Goal: Check status: Check status

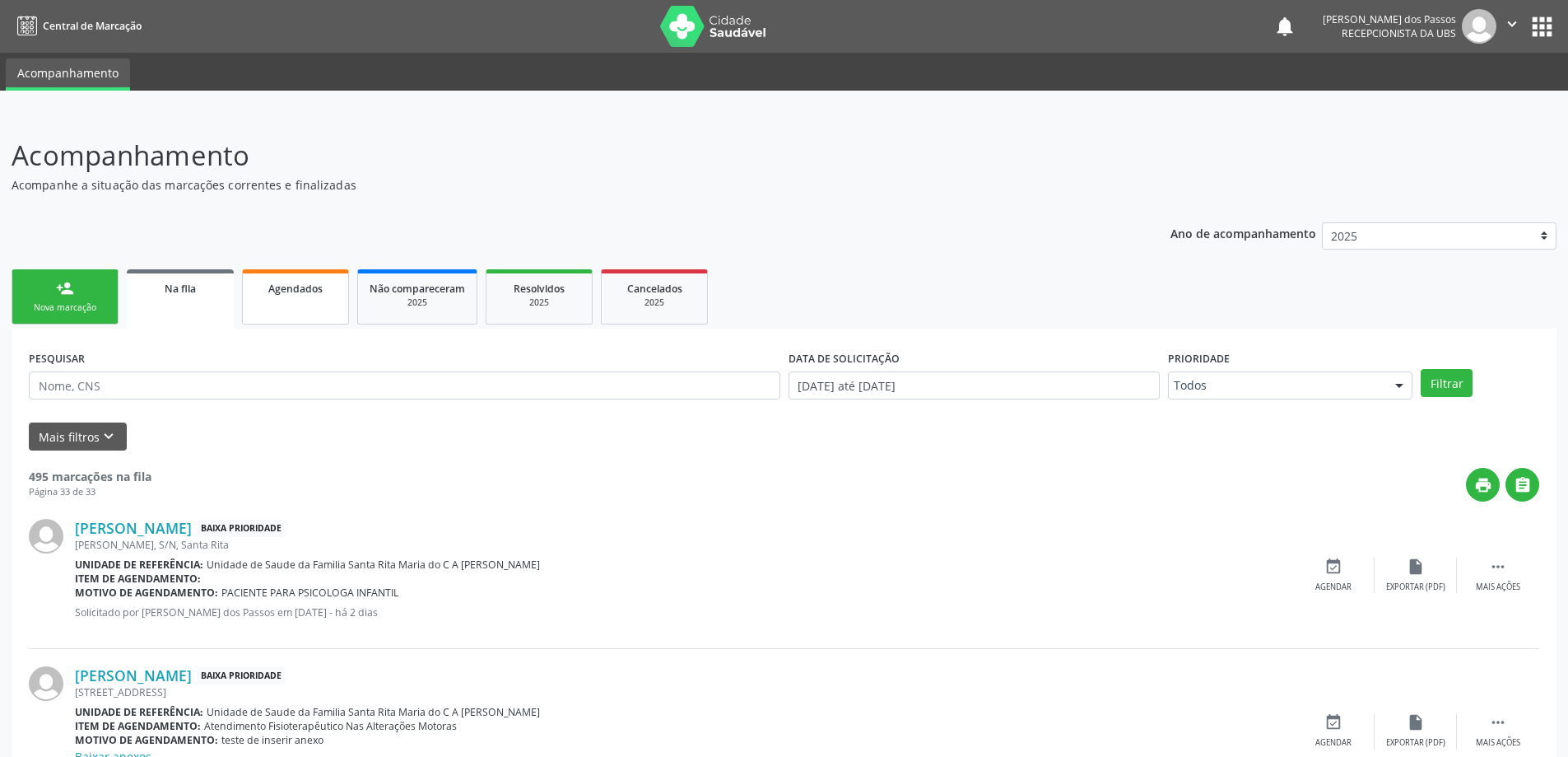
click at [301, 290] on span "Agendados" at bounding box center [296, 288] width 55 height 14
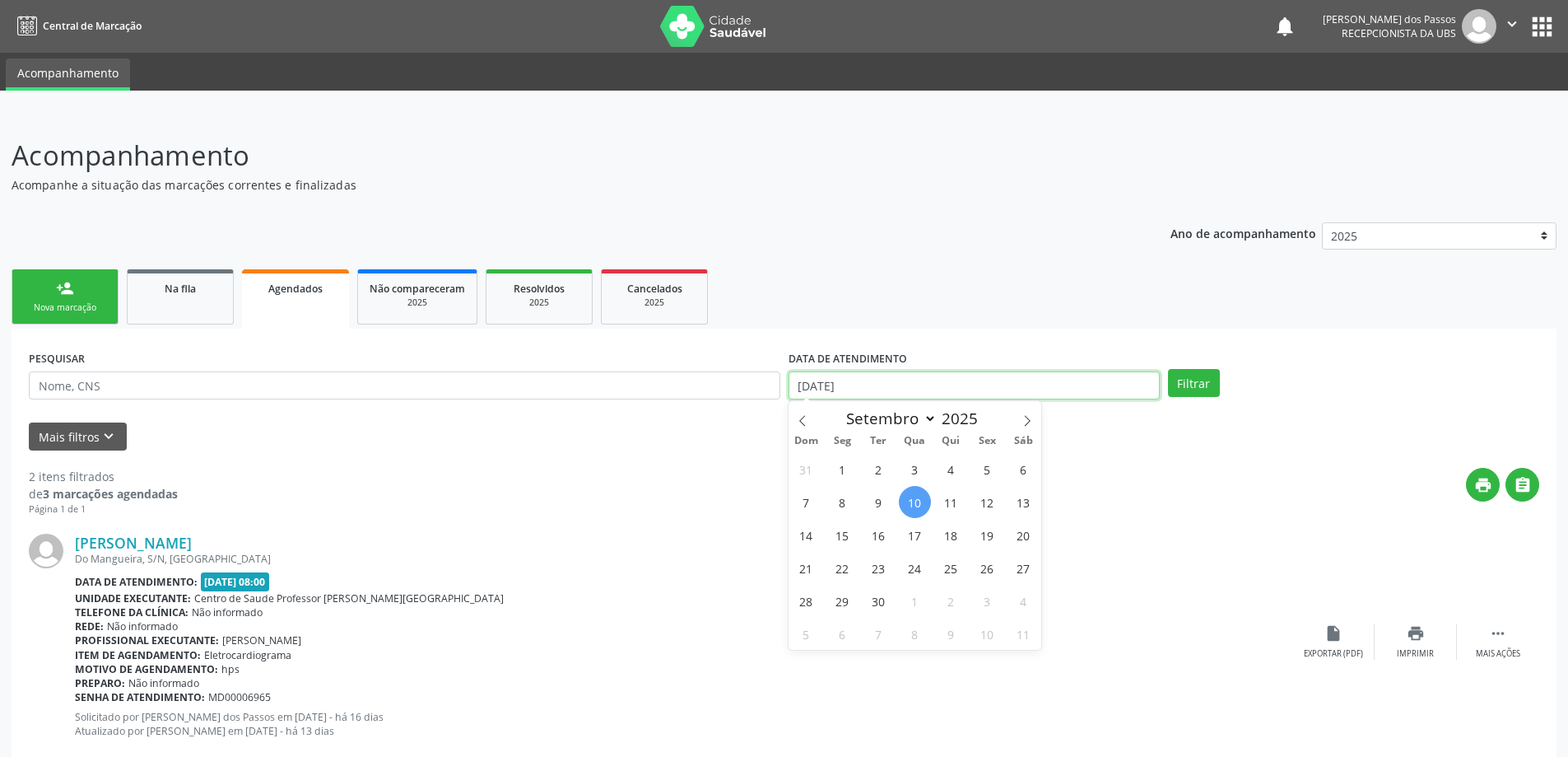
click at [825, 390] on input "[DATE]" at bounding box center [974, 386] width 371 height 28
click at [807, 424] on icon at bounding box center [803, 420] width 11 height 11
select select "7"
click at [987, 472] on span "1" at bounding box center [988, 469] width 32 height 32
type input "01/08/2025"
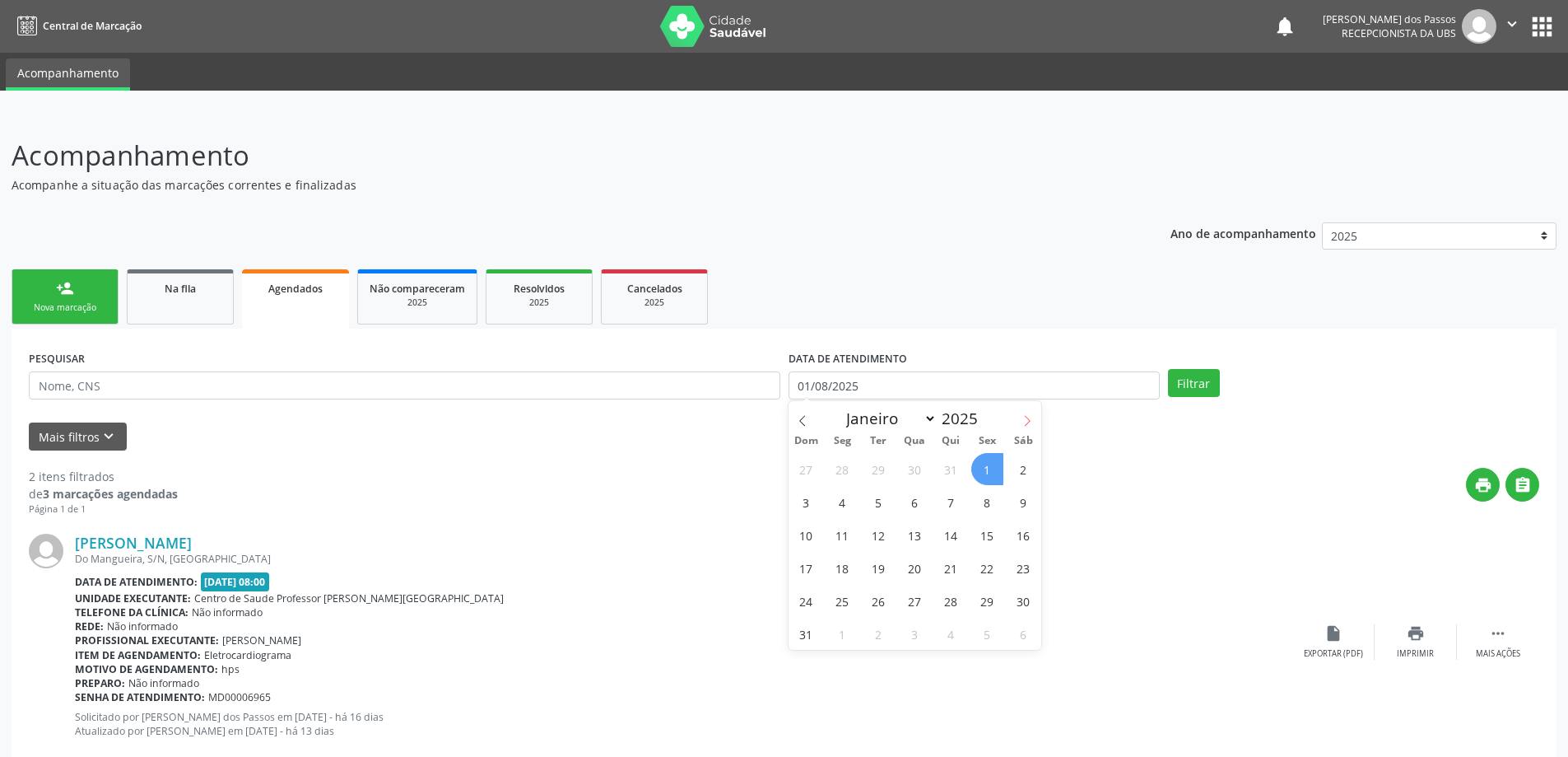
click at [1021, 422] on icon at bounding box center [1027, 420] width 11 height 11
select select "8"
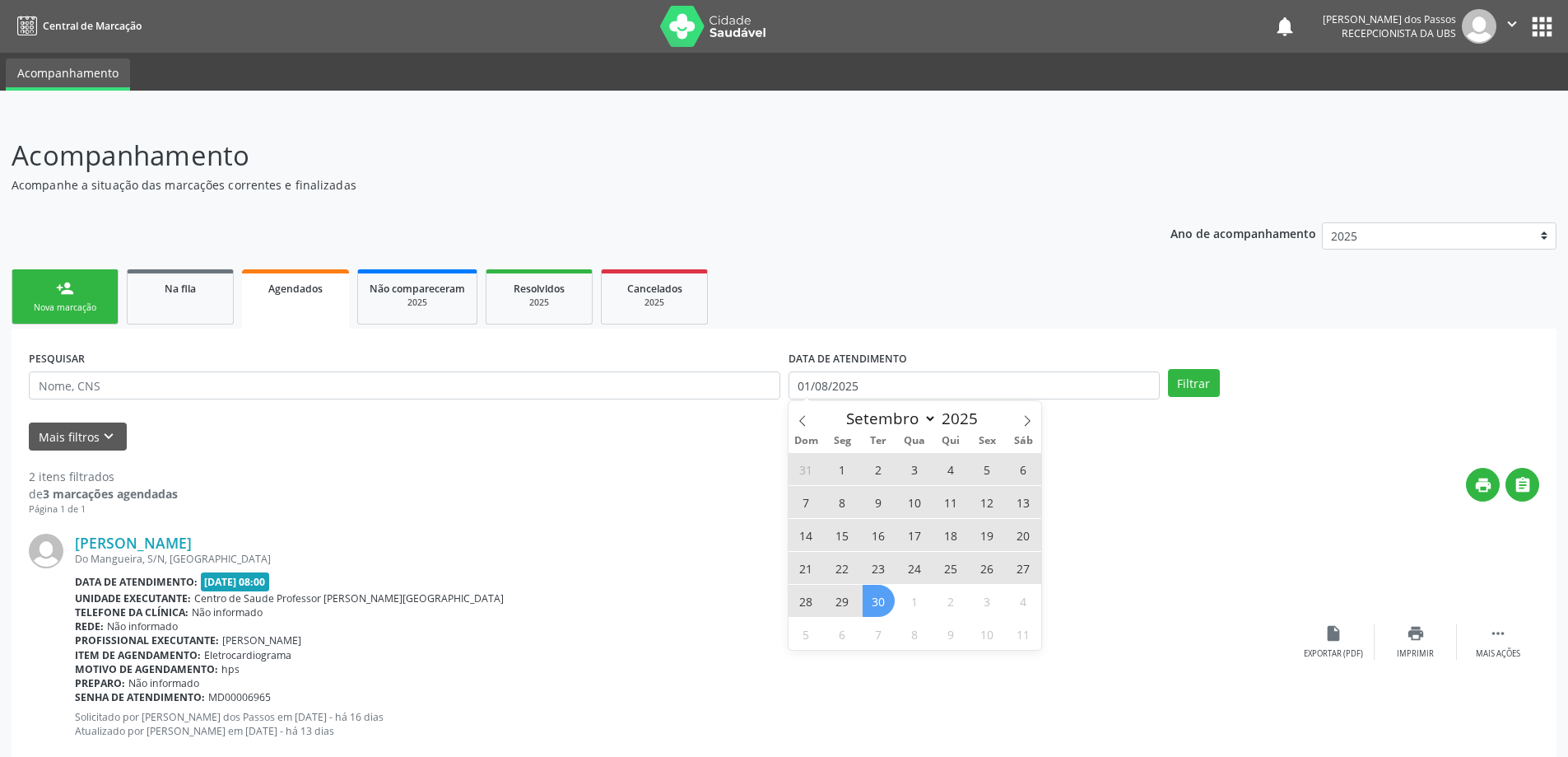
click at [881, 601] on span "30" at bounding box center [879, 601] width 32 height 32
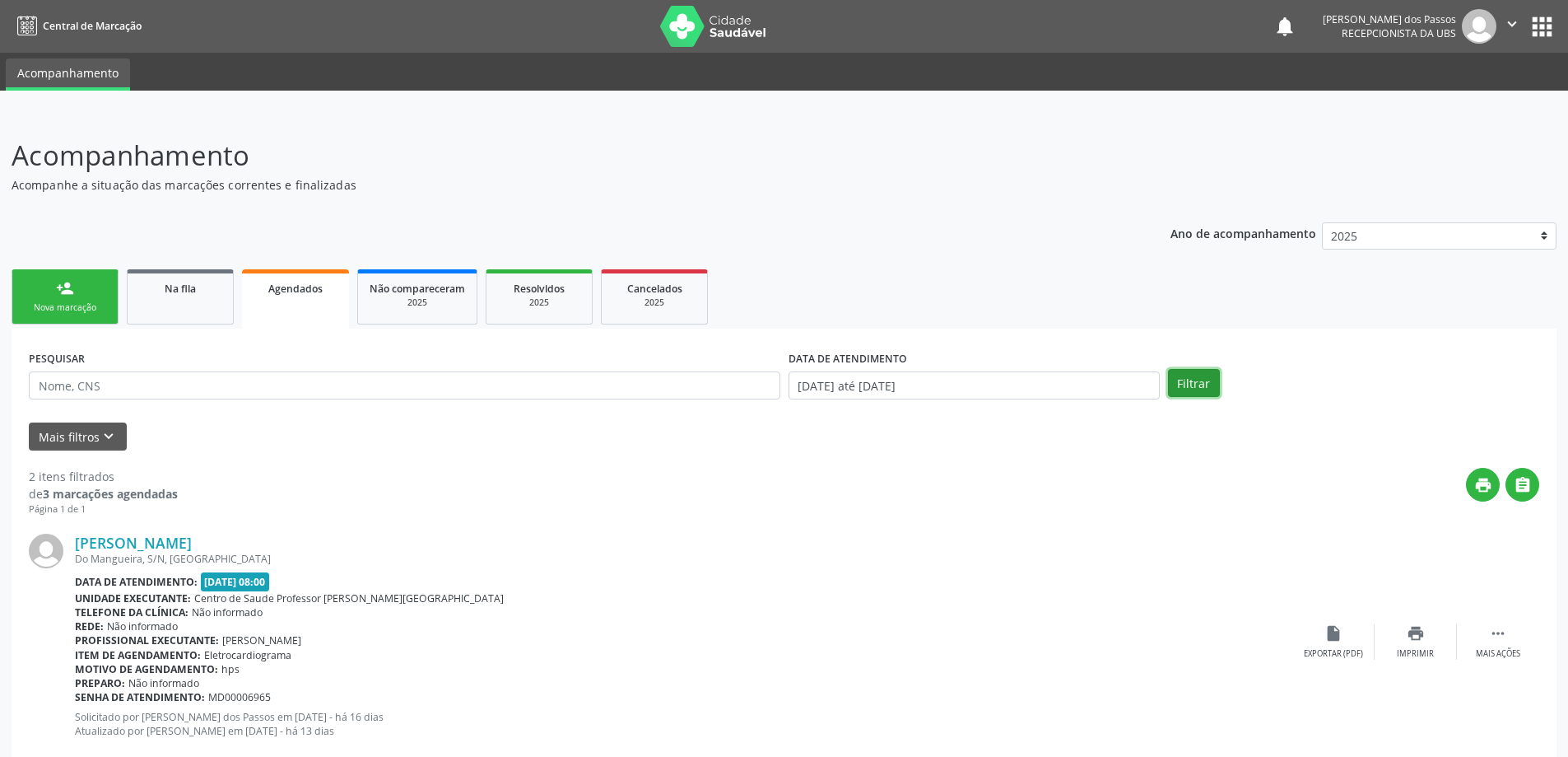
click at [1189, 389] on button "Filtrar" at bounding box center [1194, 383] width 52 height 28
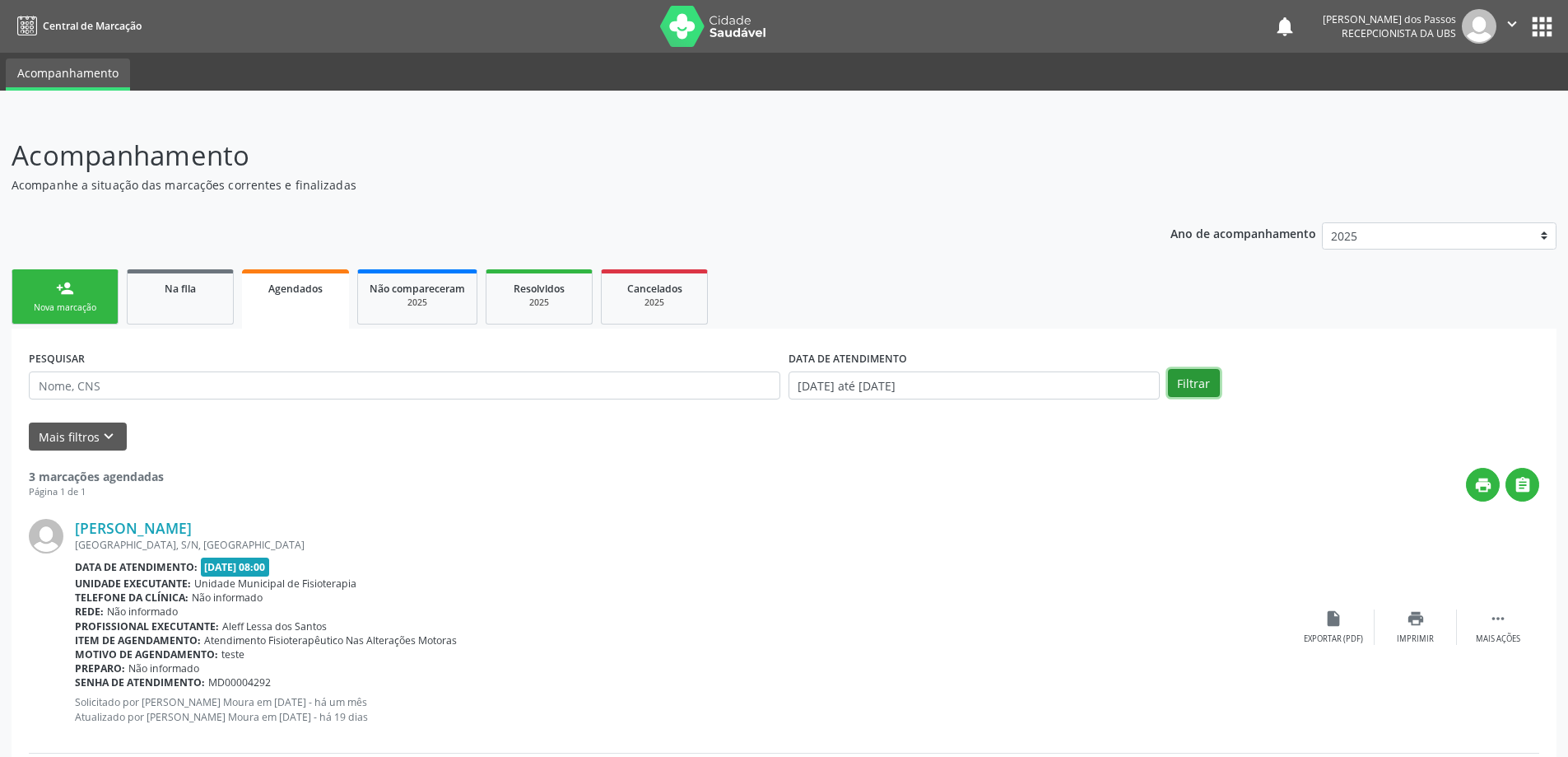
click at [1189, 389] on button "Filtrar" at bounding box center [1194, 383] width 52 height 28
click at [188, 290] on span "Na fila" at bounding box center [180, 288] width 31 height 14
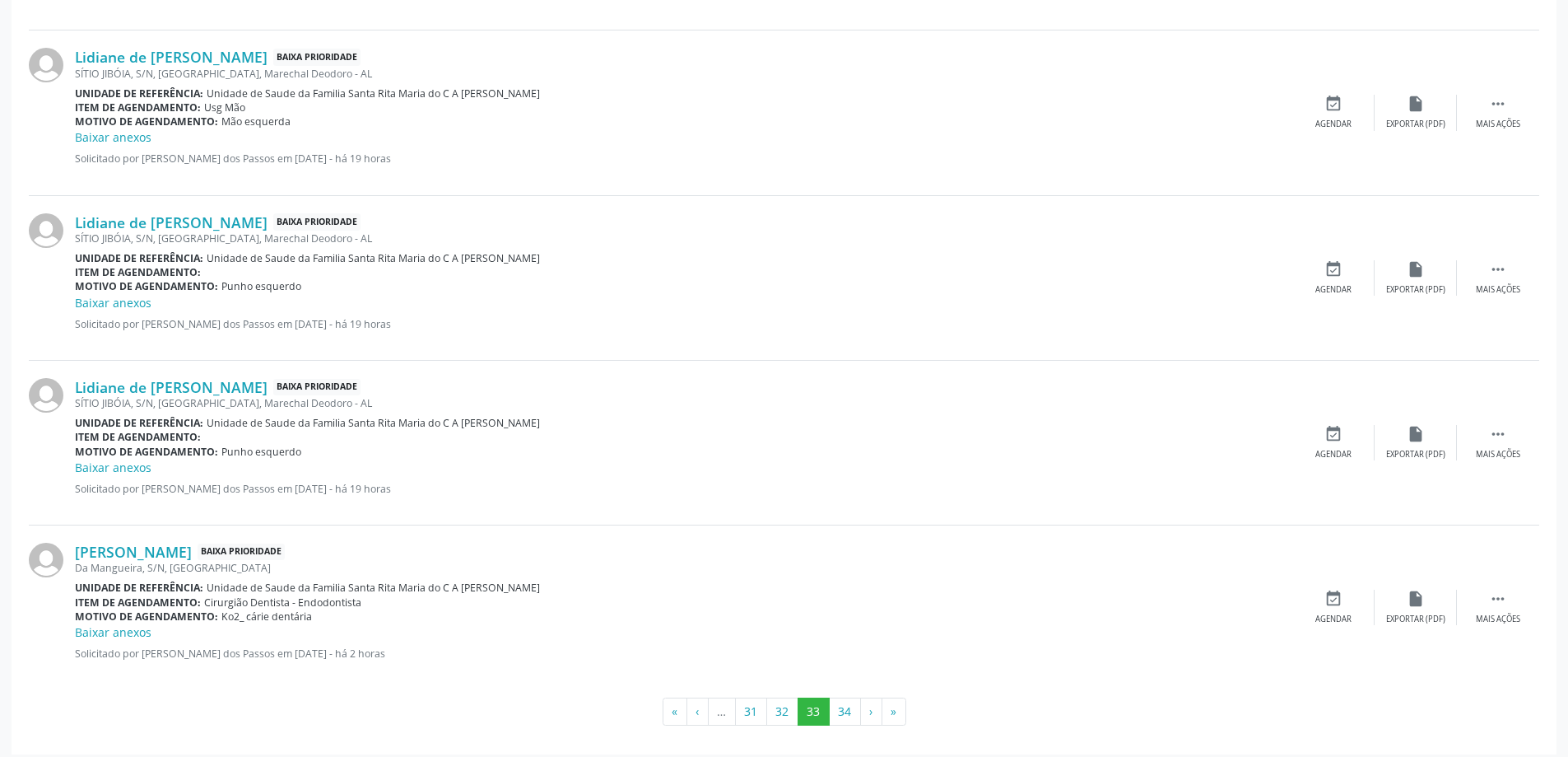
scroll to position [2173, 0]
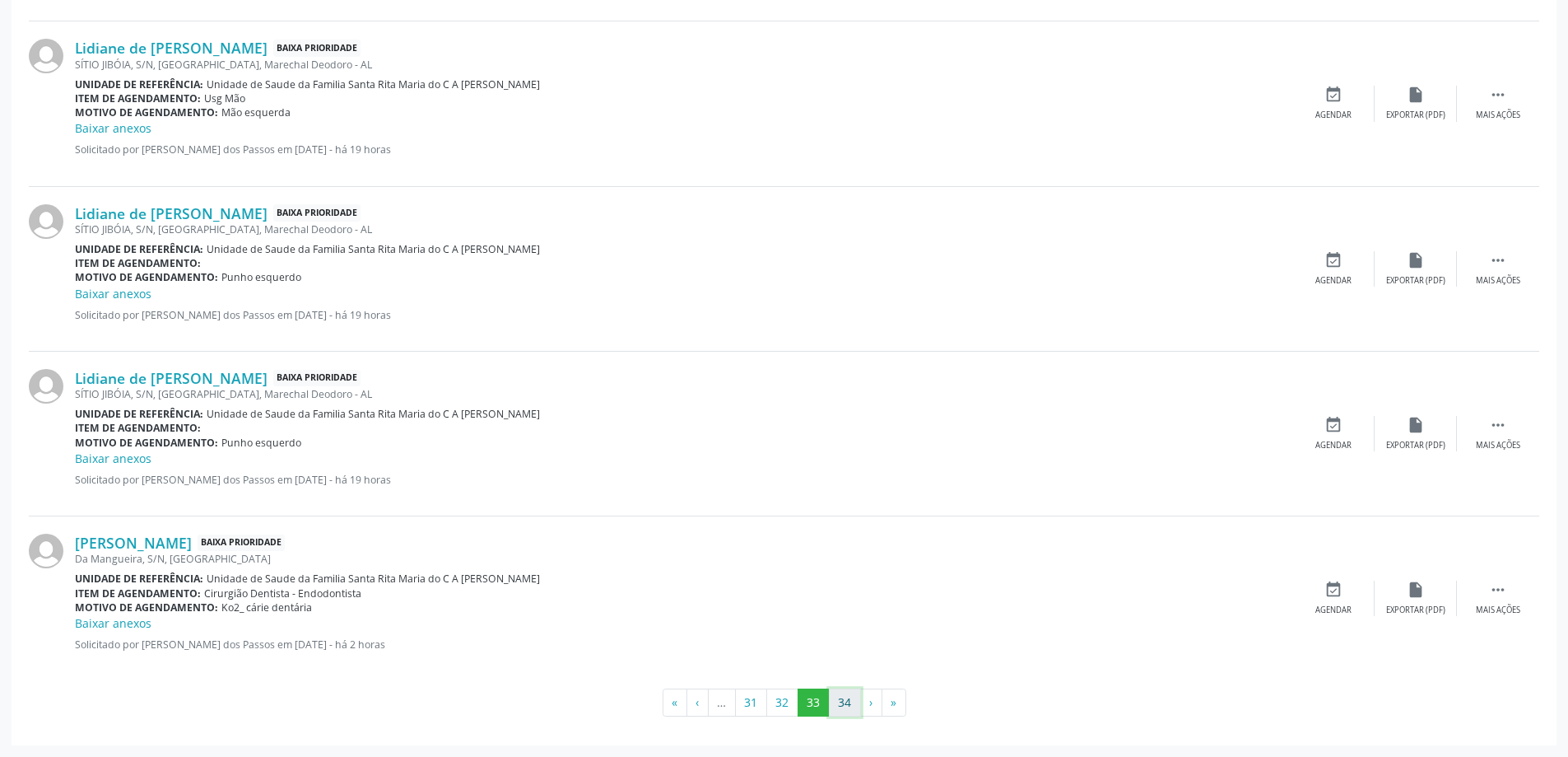
click at [846, 704] on button "34" at bounding box center [845, 702] width 32 height 28
